Goal: Task Accomplishment & Management: Manage account settings

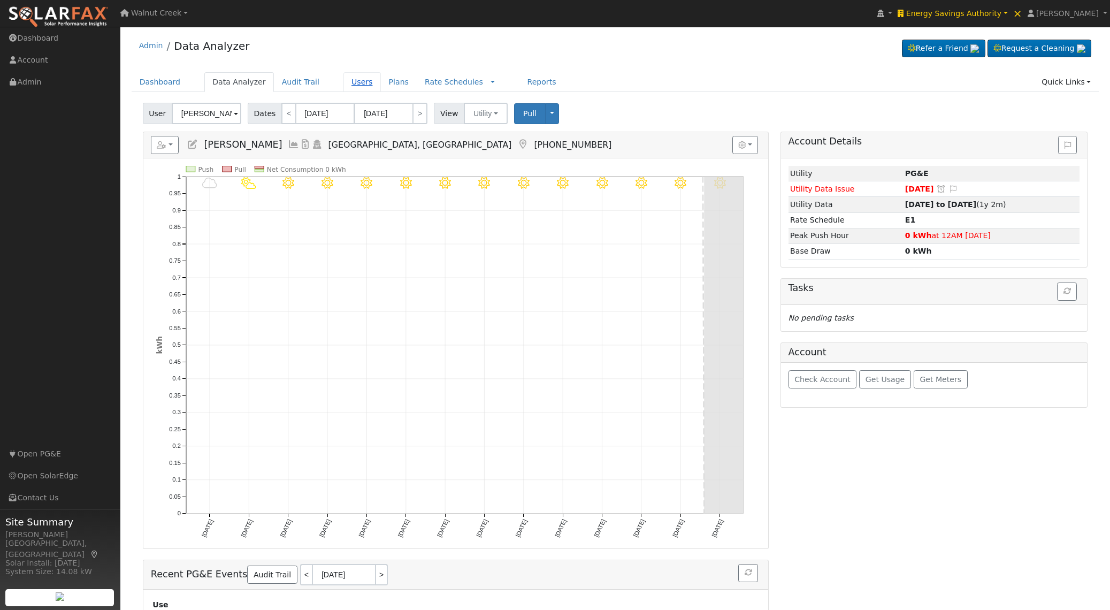
click at [363, 85] on link "Users" at bounding box center [361, 82] width 37 height 20
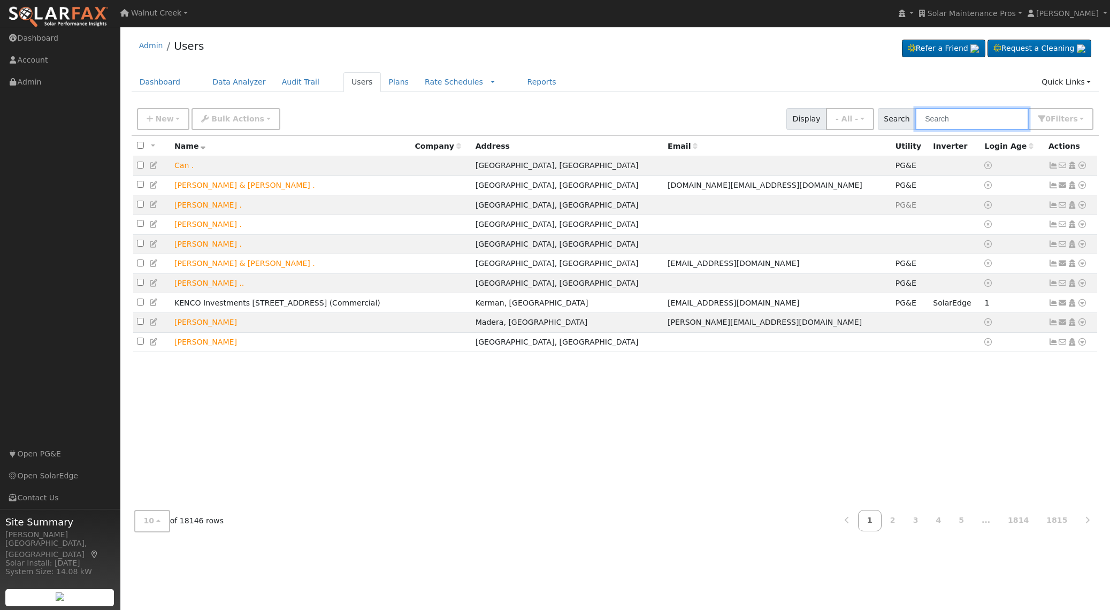
click at [944, 121] on input "text" at bounding box center [971, 119] width 113 height 22
paste input "tammy_markland"
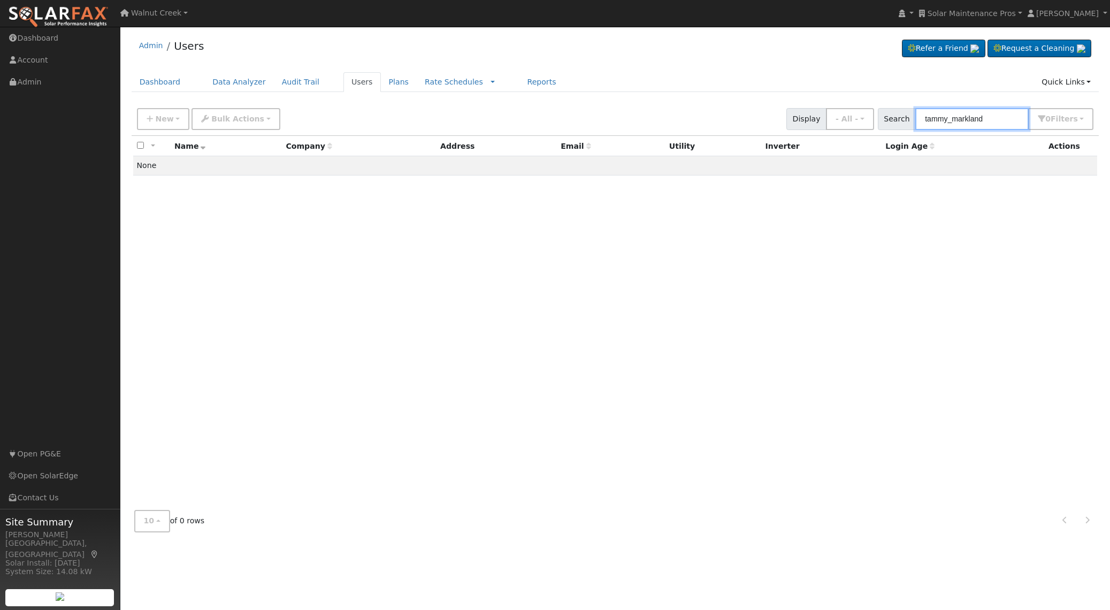
drag, startPoint x: 965, startPoint y: 119, endPoint x: 972, endPoint y: 122, distance: 7.0
click at [965, 119] on input "tammy_markland" at bounding box center [971, 119] width 113 height 22
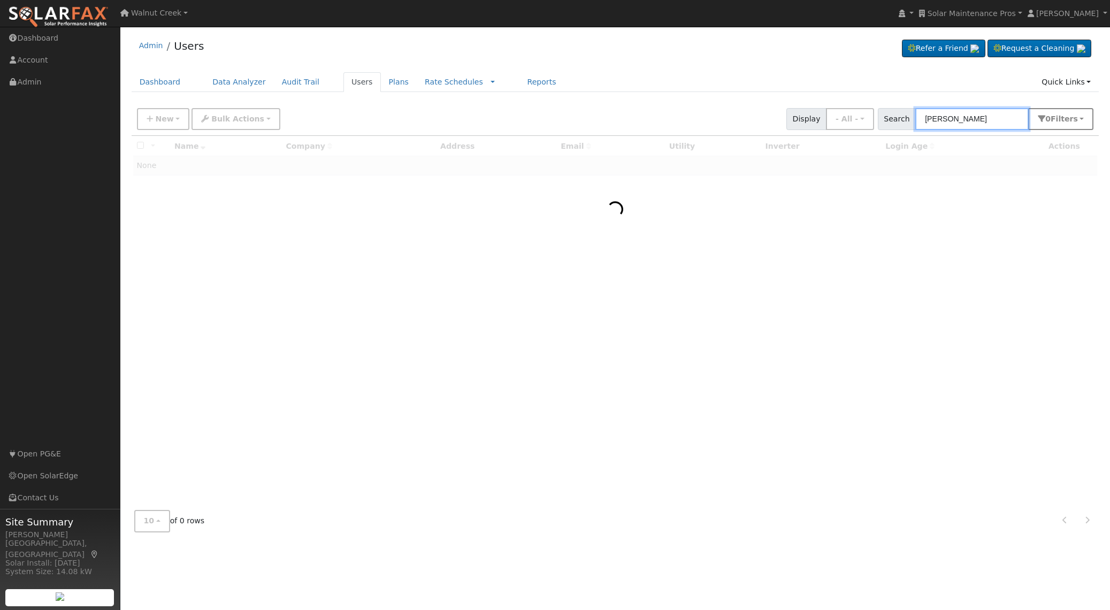
type input "tammy markland"
click at [1060, 121] on span "Filter s" at bounding box center [1064, 118] width 27 height 9
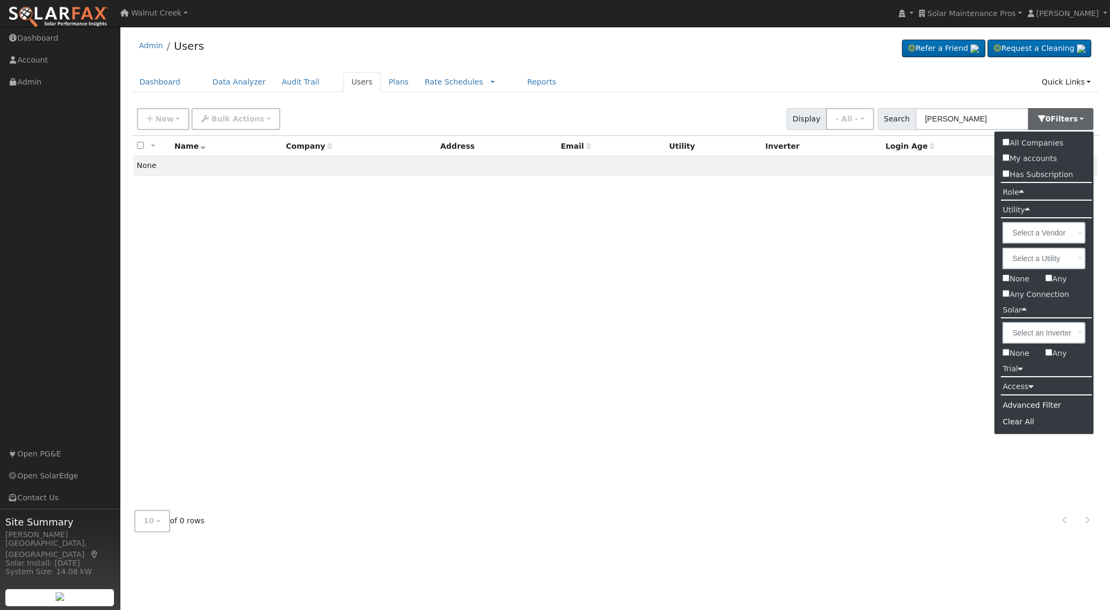
click at [1044, 142] on label "All Companies" at bounding box center [1032, 143] width 76 height 16
click at [1009, 142] on input "All Companies" at bounding box center [1005, 142] width 7 height 7
checkbox input "true"
click at [681, 125] on div "New Add User Quick Add Quick Connect Quick Convert Lead Bulk Actions Send Email…" at bounding box center [615, 117] width 961 height 26
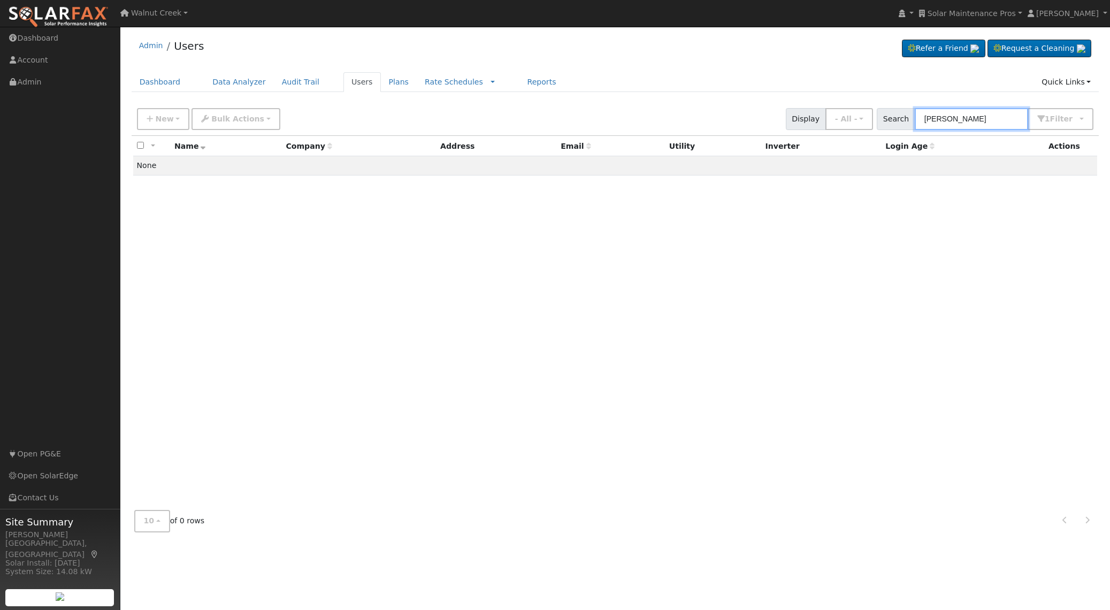
click at [947, 122] on input "tammy markland" at bounding box center [971, 119] width 113 height 22
click at [1001, 115] on input "markland" at bounding box center [971, 119] width 113 height 22
type input "markland"
